Goal: Information Seeking & Learning: Learn about a topic

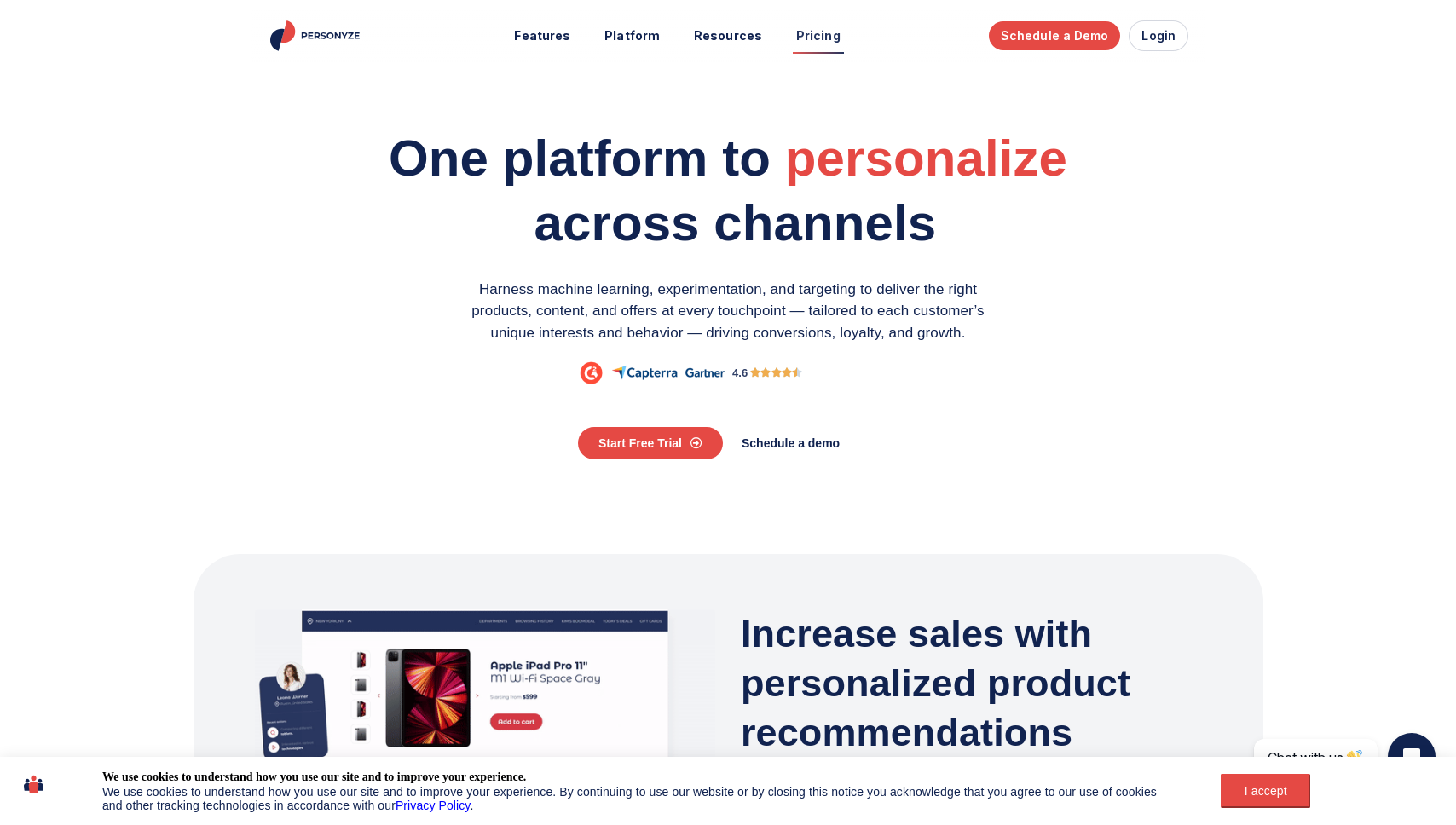
click at [816, 37] on link "Pricing" at bounding box center [818, 35] width 68 height 32
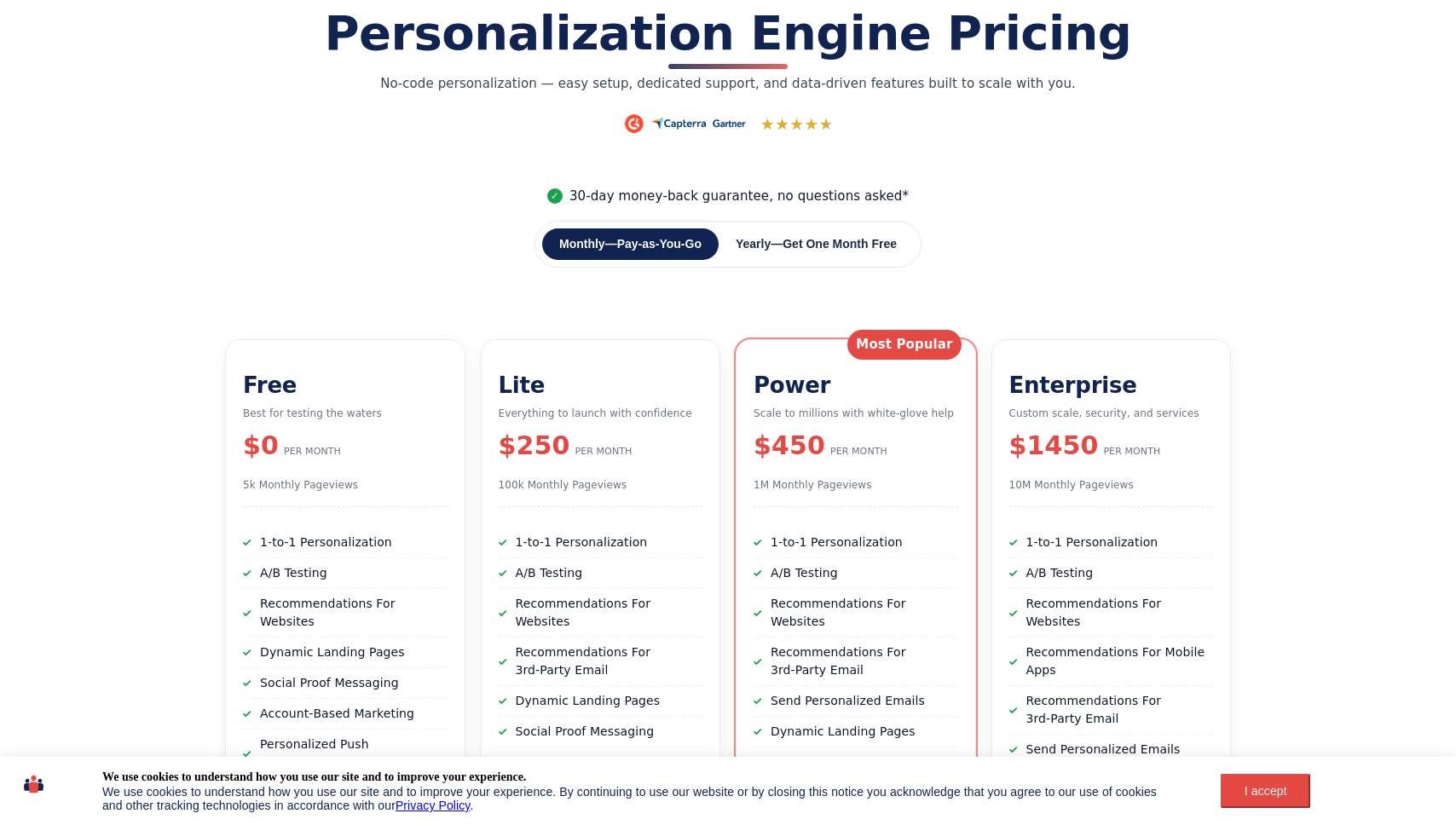
scroll to position [143, 0]
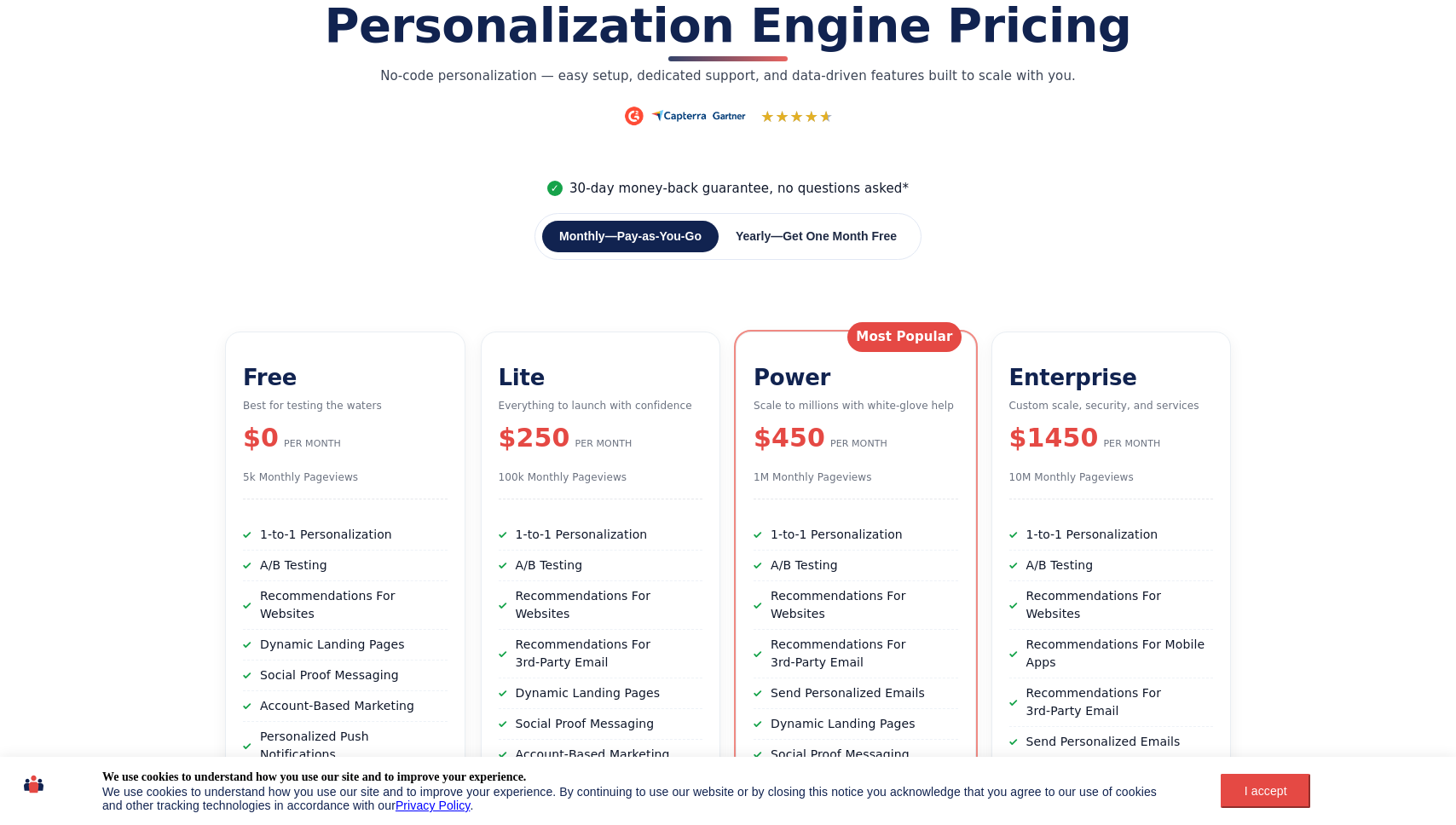
drag, startPoint x: 818, startPoint y: 254, endPoint x: 868, endPoint y: 256, distance: 50.0
click at [818, 242] on span "Get One Month Free" at bounding box center [839, 236] width 114 height 13
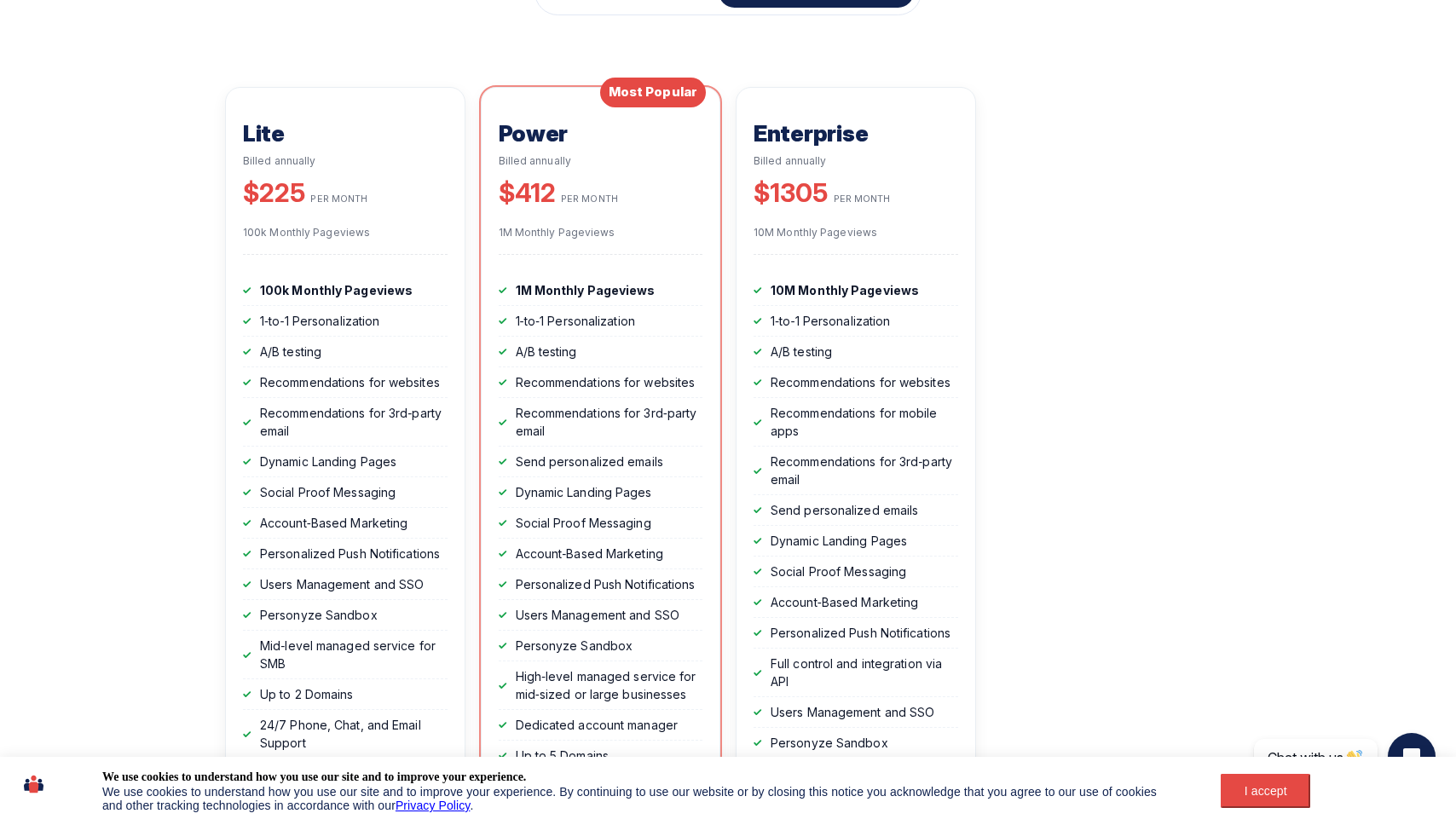
scroll to position [0, 0]
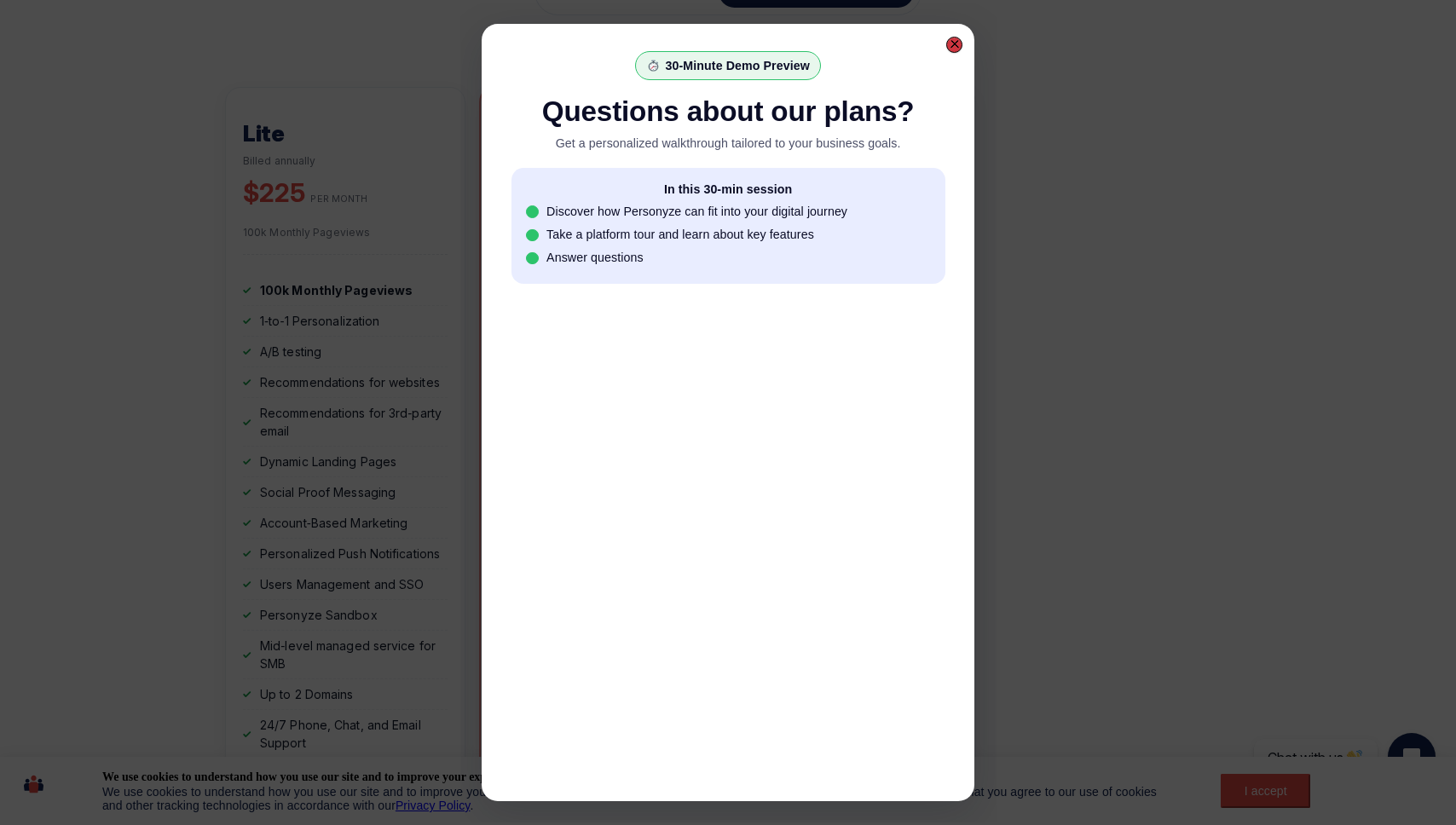
click at [957, 45] on div at bounding box center [955, 44] width 11 height 11
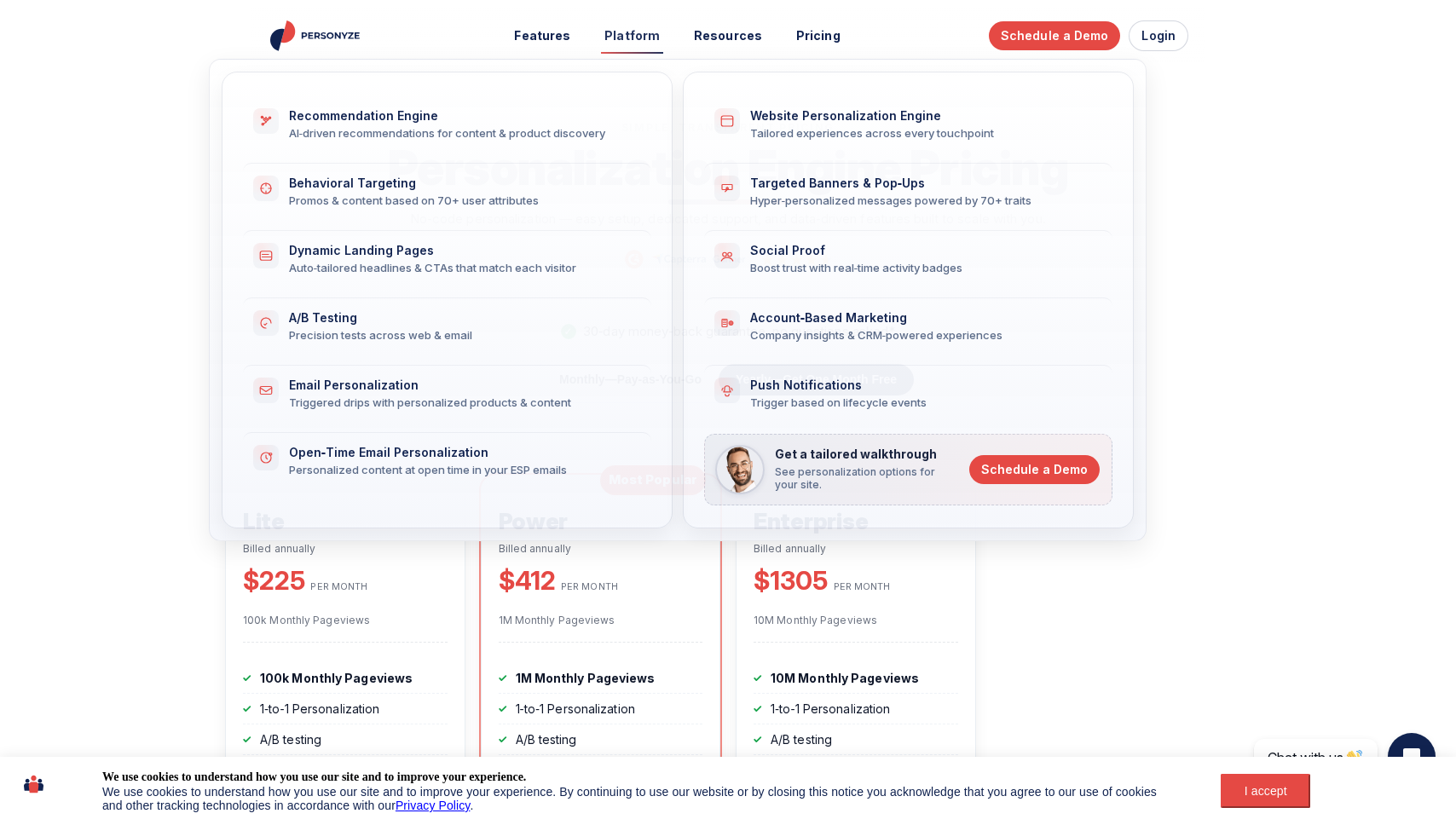
click at [630, 39] on link "Platform" at bounding box center [632, 35] width 80 height 32
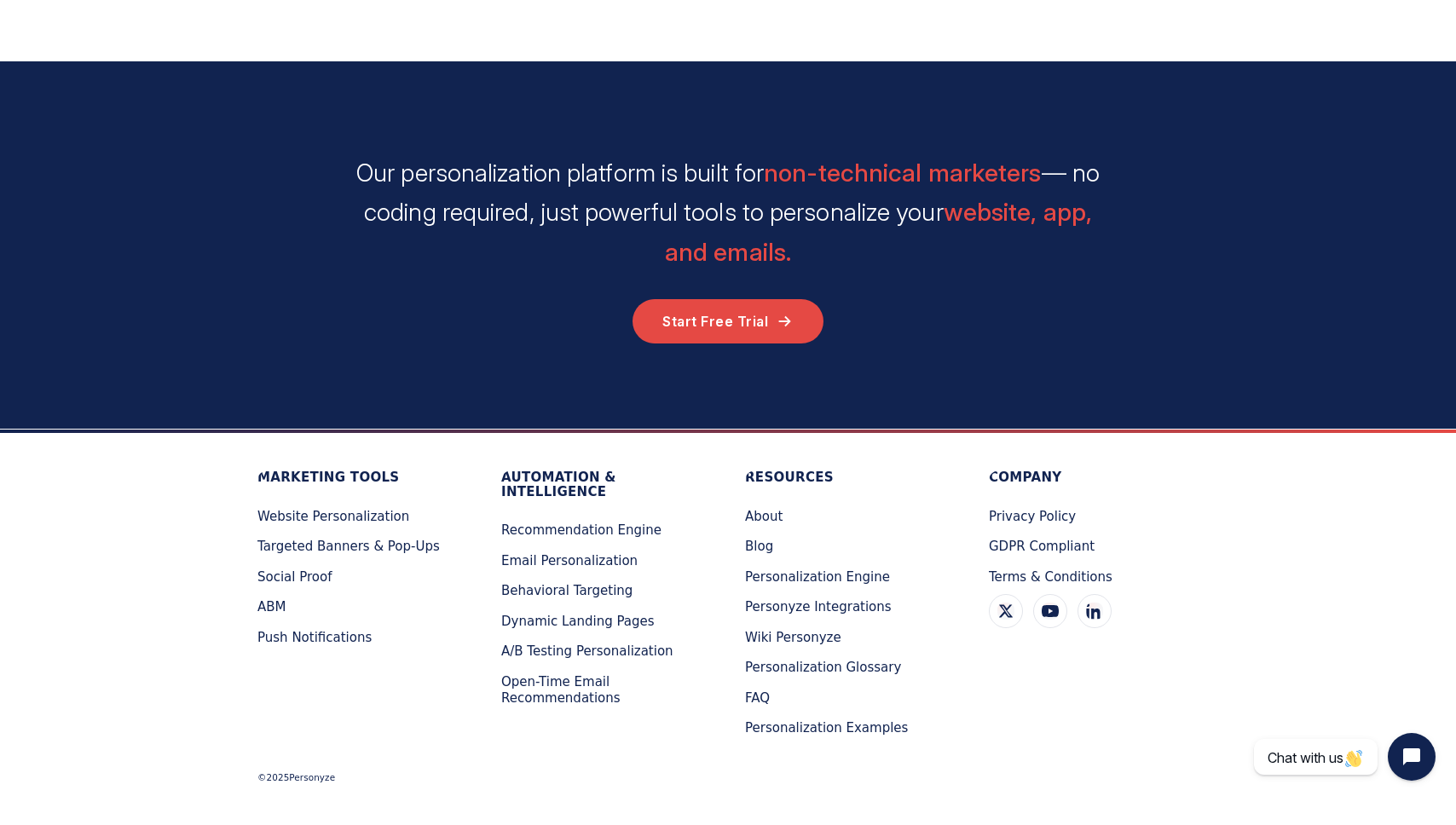
scroll to position [5680, 0]
click at [360, 513] on span "Website Personalization" at bounding box center [334, 516] width 151 height 15
